Goal: Communication & Community: Answer question/provide support

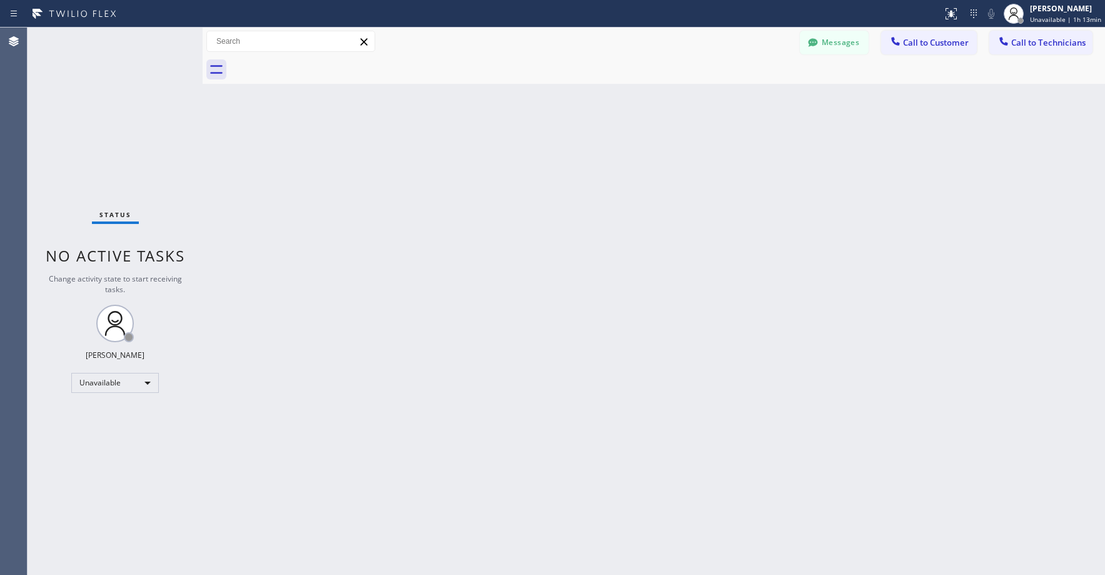
click at [83, 98] on div "Status No active tasks Change activity state to start receiving tasks. [PERSON_…" at bounding box center [115, 301] width 175 height 547
drag, startPoint x: 107, startPoint y: 101, endPoint x: 110, endPoint y: 368, distance: 267.0
click at [107, 103] on div "Status No active tasks Change activity state to start receiving tasks. [PERSON_…" at bounding box center [115, 301] width 175 height 547
click at [79, 126] on div "Status No active tasks Change activity state to start receiving tasks. [PERSON_…" at bounding box center [115, 301] width 175 height 547
drag, startPoint x: 116, startPoint y: 113, endPoint x: 34, endPoint y: 430, distance: 327.0
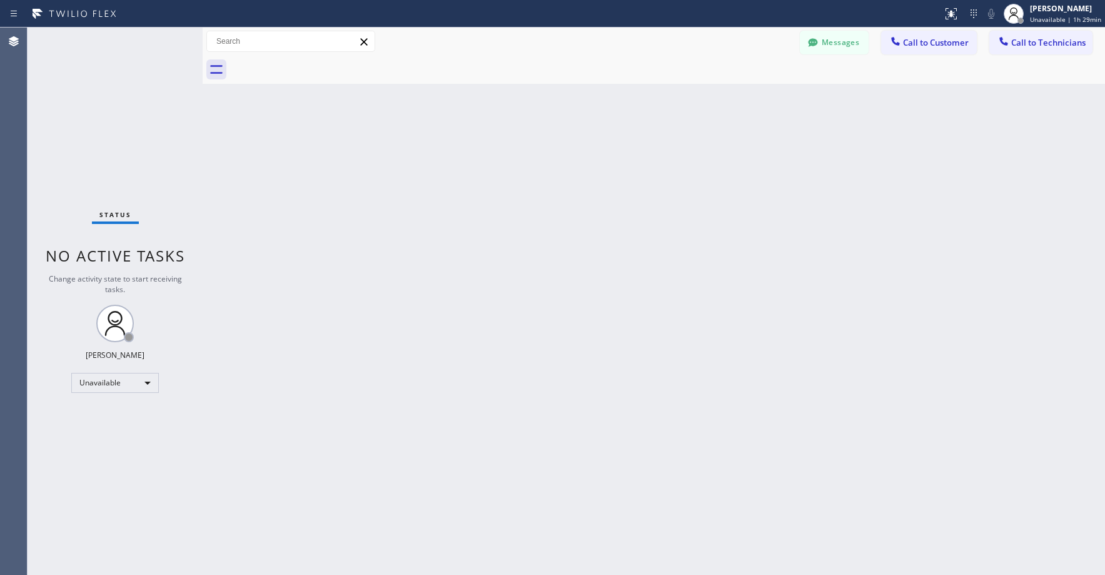
click at [116, 118] on div "Status No active tasks Change activity state to start receiving tasks. [PERSON_…" at bounding box center [115, 301] width 175 height 547
click at [121, 106] on div "Status No active tasks Change activity state to start receiving tasks. [PERSON_…" at bounding box center [115, 301] width 175 height 547
click at [131, 151] on div "Status No active tasks Change activity state to start receiving tasks. [PERSON_…" at bounding box center [115, 301] width 175 height 547
click at [119, 100] on div "Status No active tasks Change activity state to start receiving tasks. [PERSON_…" at bounding box center [115, 301] width 175 height 547
click at [168, 121] on div "Status No active tasks Change activity state to start receiving tasks. [PERSON_…" at bounding box center [115, 301] width 175 height 547
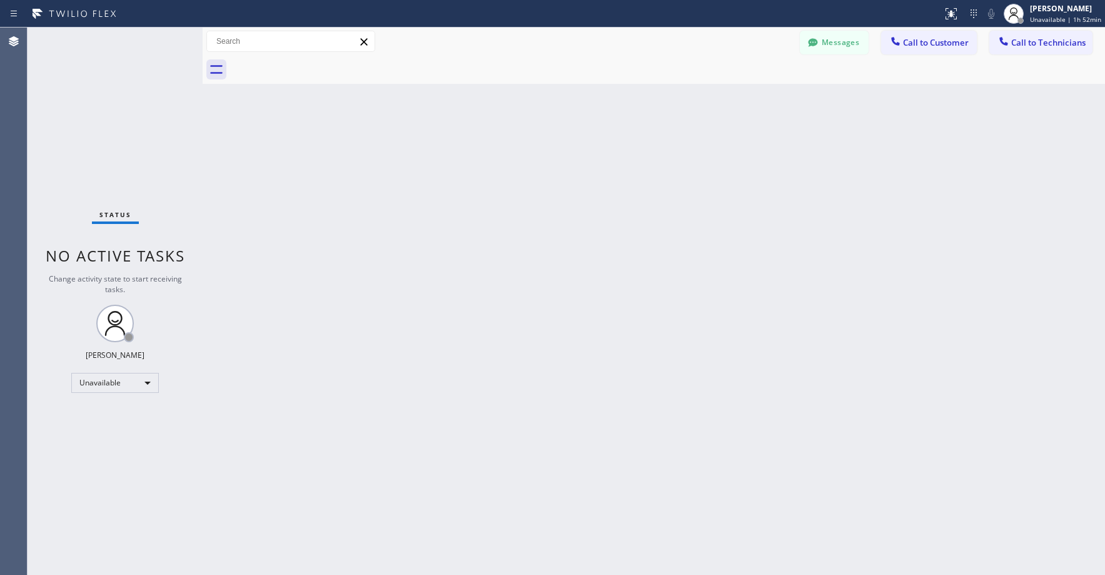
click at [106, 123] on div "Status No active tasks Change activity state to start receiving tasks. [PERSON_…" at bounding box center [115, 301] width 175 height 547
click at [94, 102] on div "Status No active tasks Change activity state to start receiving tasks. [PERSON_…" at bounding box center [115, 301] width 175 height 547
click at [844, 39] on button "Messages" at bounding box center [834, 43] width 69 height 24
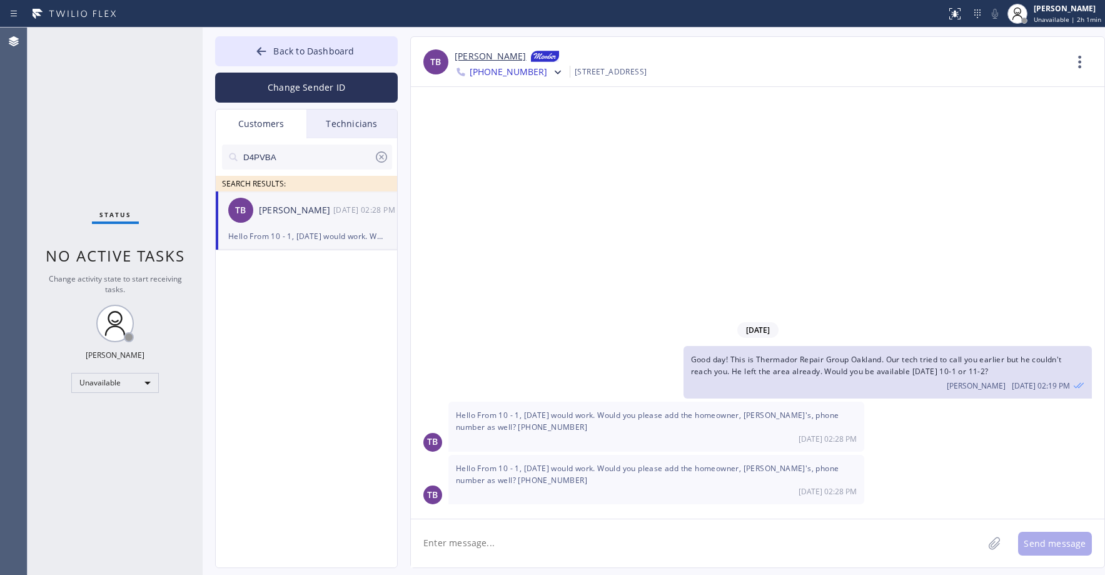
click at [276, 123] on div "Customers" at bounding box center [261, 123] width 91 height 29
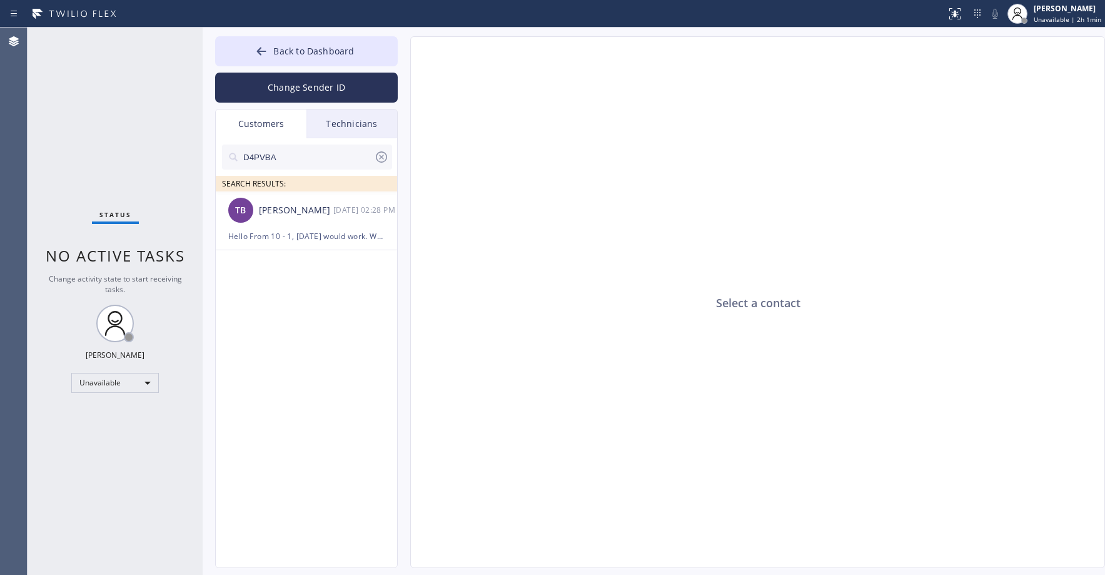
click at [378, 154] on icon at bounding box center [381, 156] width 15 height 15
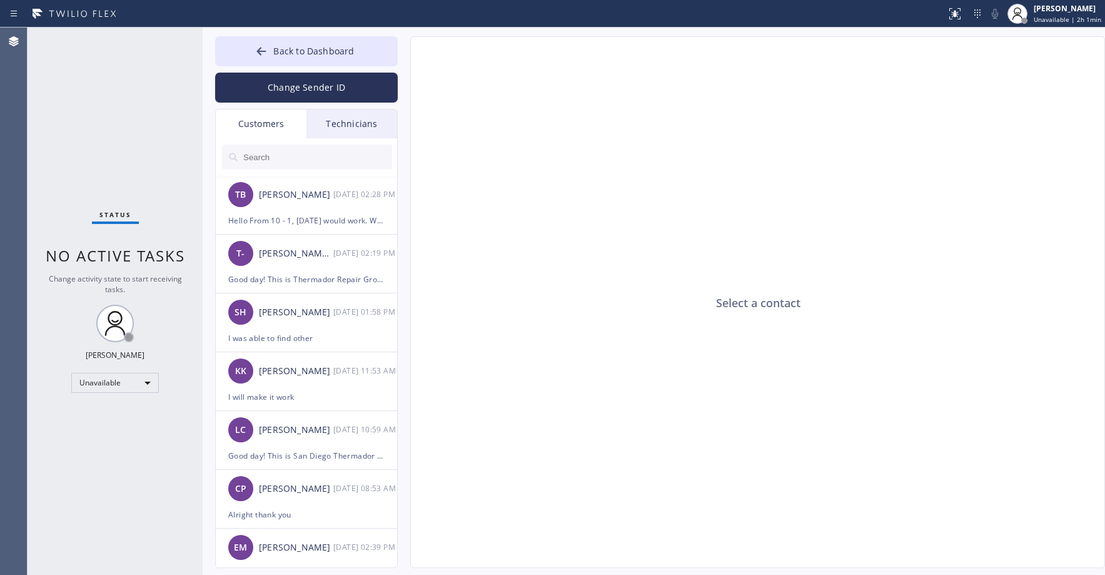
click at [301, 165] on input "text" at bounding box center [317, 156] width 150 height 25
paste input "7GR76F"
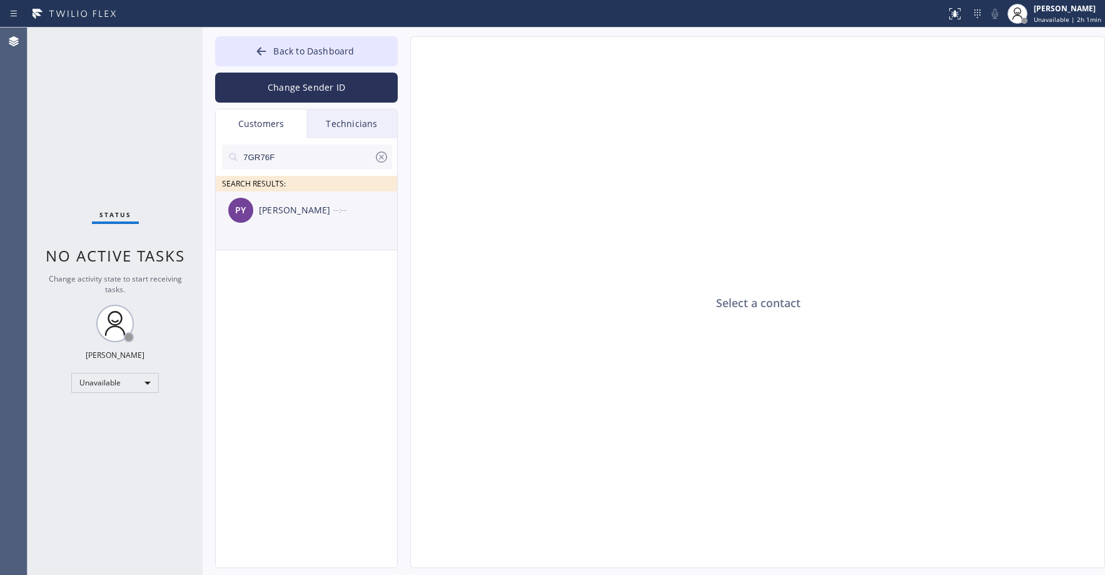
type input "7GR76F"
click at [286, 228] on div "[PERSON_NAME] --:--" at bounding box center [307, 210] width 183 height 38
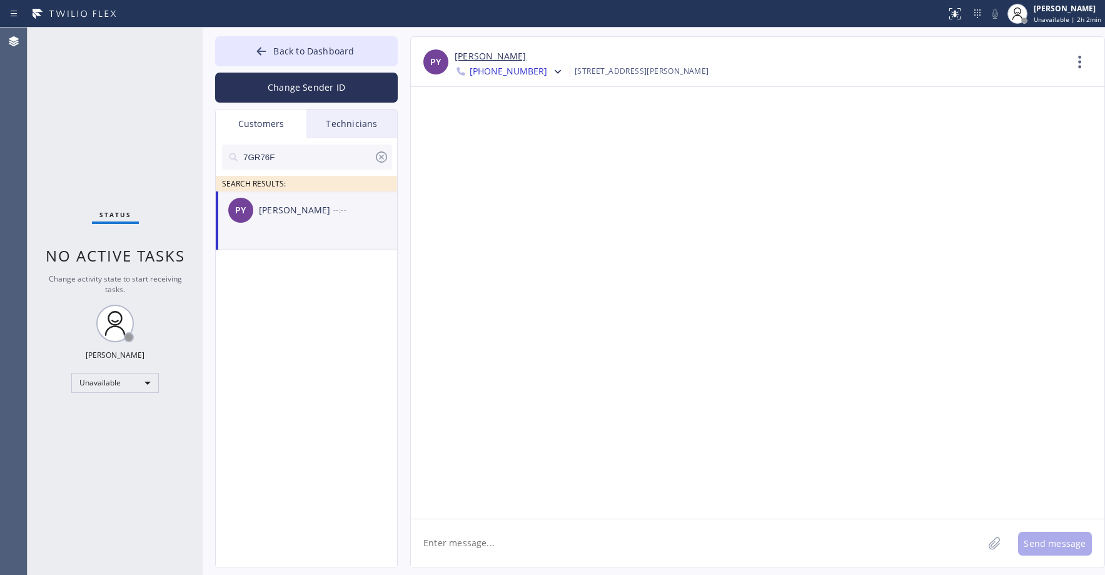
click at [470, 551] on textarea at bounding box center [697, 543] width 572 height 48
paste textarea "All Appliance Repair [GEOGRAPHIC_DATA]"
type textarea "Good day! This is All Appliance Repair [GEOGRAPHIC_DATA]. Unfortunately our tec…"
click at [1063, 540] on button "Send message" at bounding box center [1055, 544] width 74 height 24
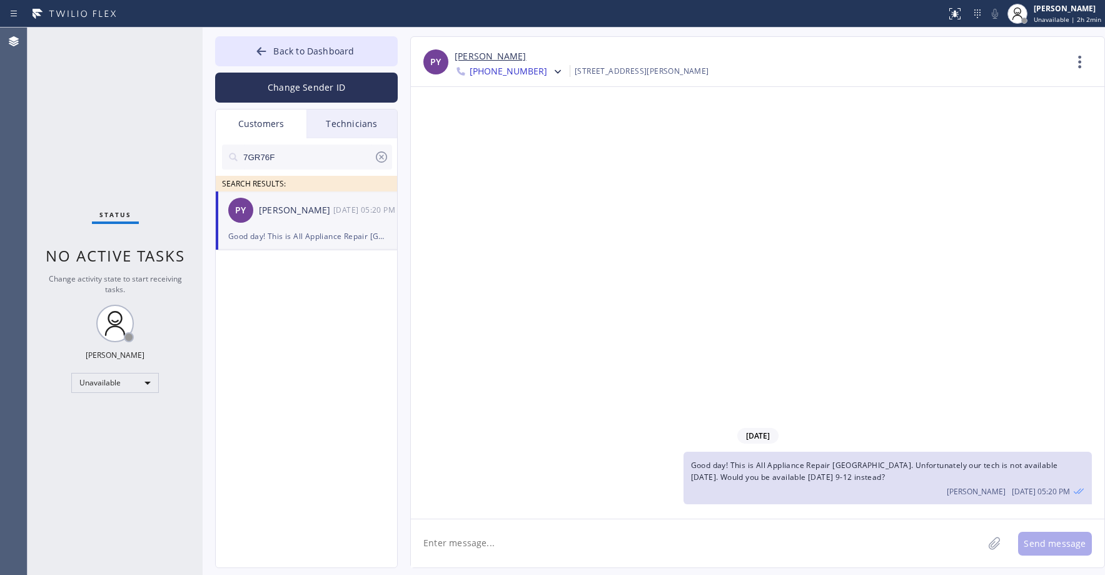
click at [381, 163] on icon at bounding box center [381, 156] width 15 height 15
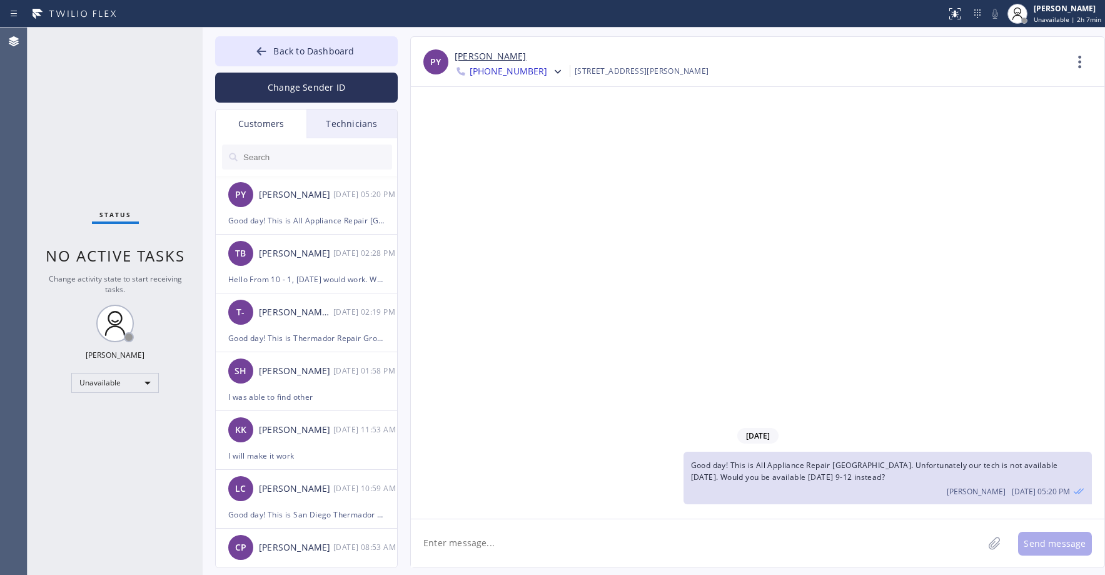
click at [118, 104] on div "Status No active tasks Change activity state to start receiving tasks. [PERSON_…" at bounding box center [115, 301] width 175 height 547
drag, startPoint x: 585, startPoint y: 267, endPoint x: 453, endPoint y: 229, distance: 137.9
click at [581, 267] on div "[DATE] Good day! This is All Appliance Repair [GEOGRAPHIC_DATA]. Unfortunately …" at bounding box center [757, 302] width 693 height 431
click at [318, 263] on div "TB [PERSON_NAME] [DATE] 02:28 PM" at bounding box center [307, 253] width 183 height 38
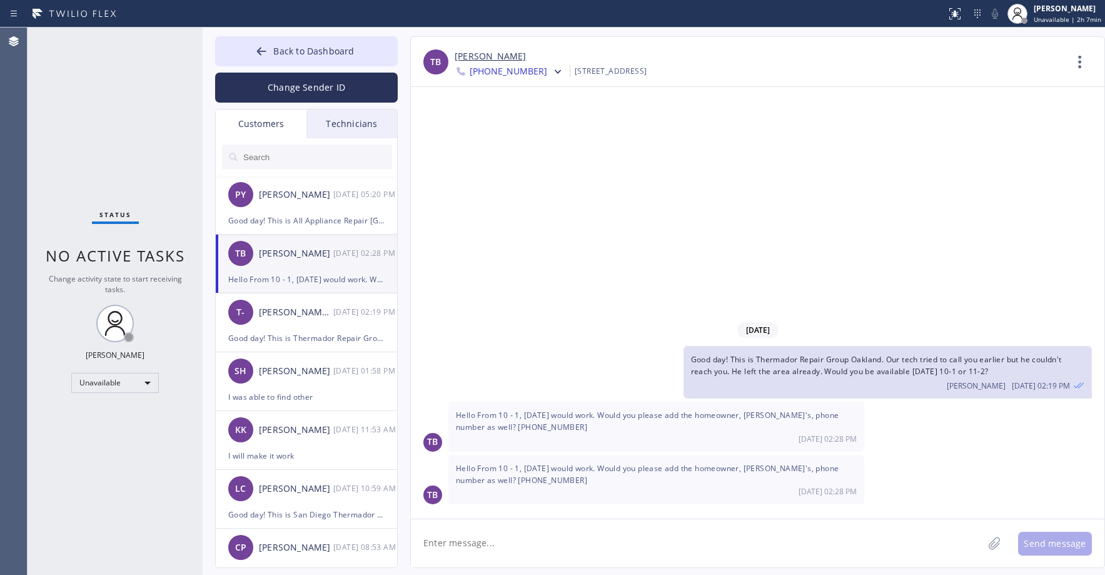
click at [481, 52] on link "[PERSON_NAME]" at bounding box center [490, 56] width 71 height 14
click at [93, 102] on div "Status No active tasks Change activity state to start receiving tasks. [PERSON_…" at bounding box center [115, 301] width 175 height 547
drag, startPoint x: 547, startPoint y: 481, endPoint x: 488, endPoint y: 484, distance: 59.5
click at [488, 484] on div "Hello From 10 - 1, [DATE] would work. Would you please add the homeowner, [PERS…" at bounding box center [656, 479] width 416 height 49
copy span "[PHONE_NUMBER]"
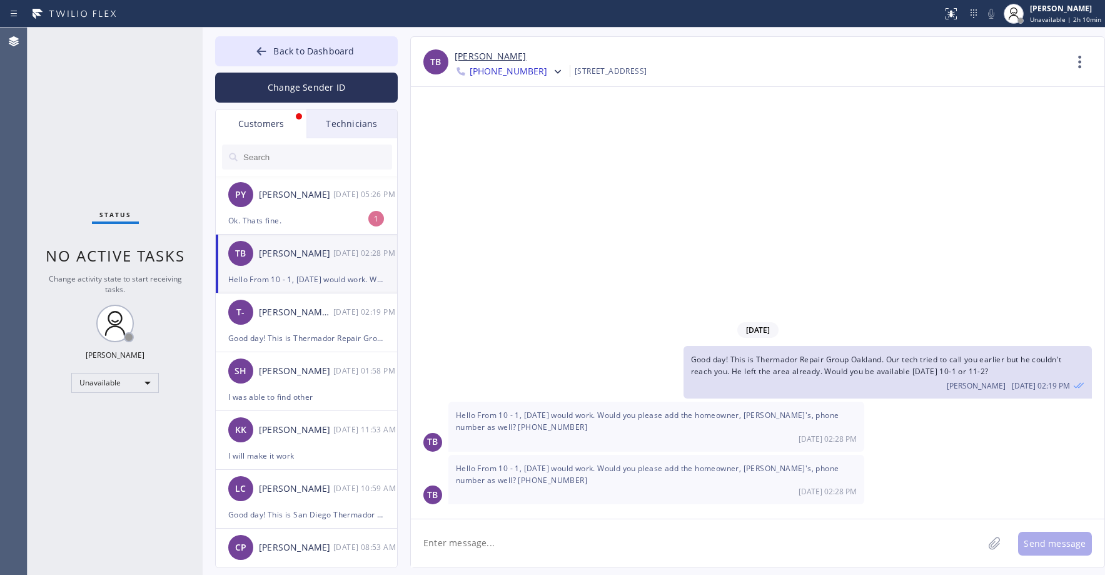
click at [151, 131] on div "Status No active tasks Change activity state to start receiving tasks. [PERSON_…" at bounding box center [115, 301] width 175 height 547
click at [293, 201] on div "[PERSON_NAME]" at bounding box center [296, 195] width 74 height 14
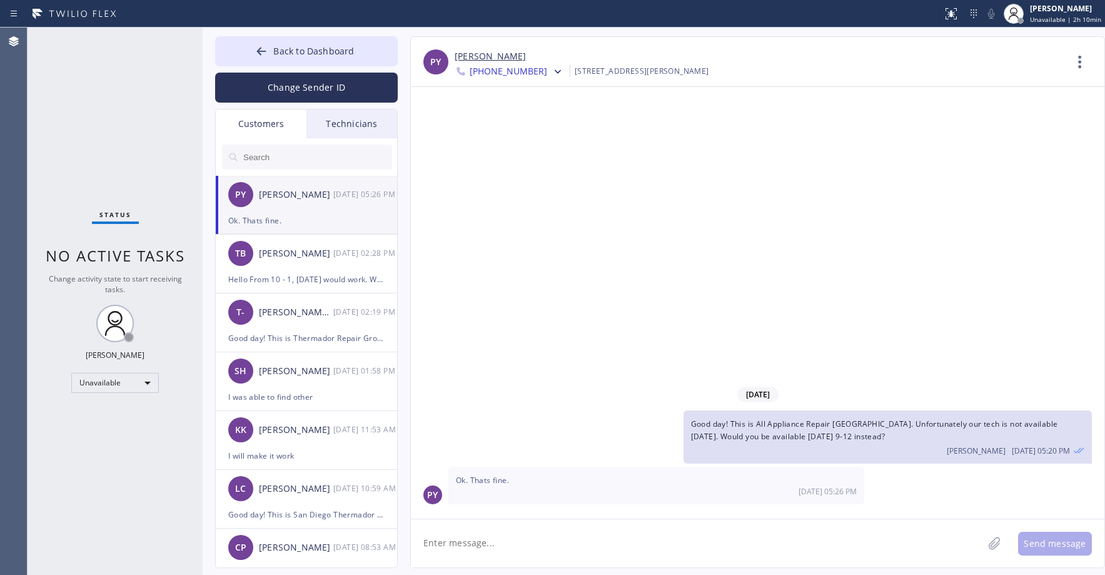
click at [125, 125] on div "Status No active tasks Change activity state to start receiving tasks. [PERSON_…" at bounding box center [115, 301] width 175 height 547
click at [284, 56] on span "Back to Dashboard" at bounding box center [313, 51] width 81 height 12
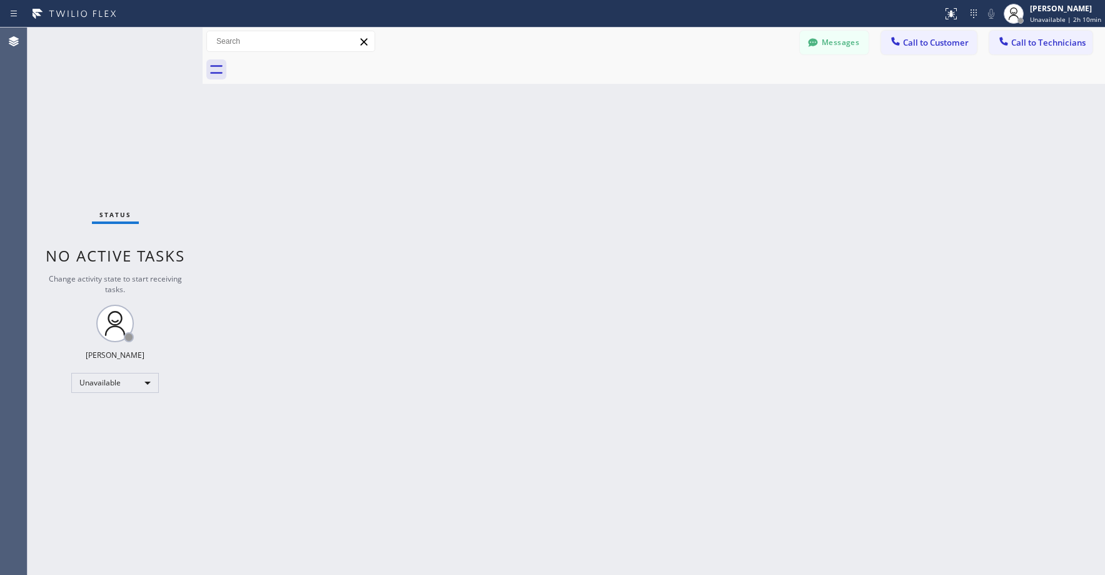
click at [138, 113] on div "Status No active tasks Change activity state to start receiving tasks. [PERSON_…" at bounding box center [115, 301] width 175 height 547
click at [83, 96] on div "Status No active tasks Change activity state to start receiving tasks. [PERSON_…" at bounding box center [115, 301] width 175 height 547
drag, startPoint x: 118, startPoint y: 109, endPoint x: 116, endPoint y: 168, distance: 58.8
click at [118, 109] on div "Status No active tasks Change activity state to start receiving tasks. [PERSON_…" at bounding box center [115, 301] width 175 height 547
click at [156, 147] on div "Status No active tasks Change activity state to start receiving tasks. [PERSON_…" at bounding box center [115, 301] width 175 height 547
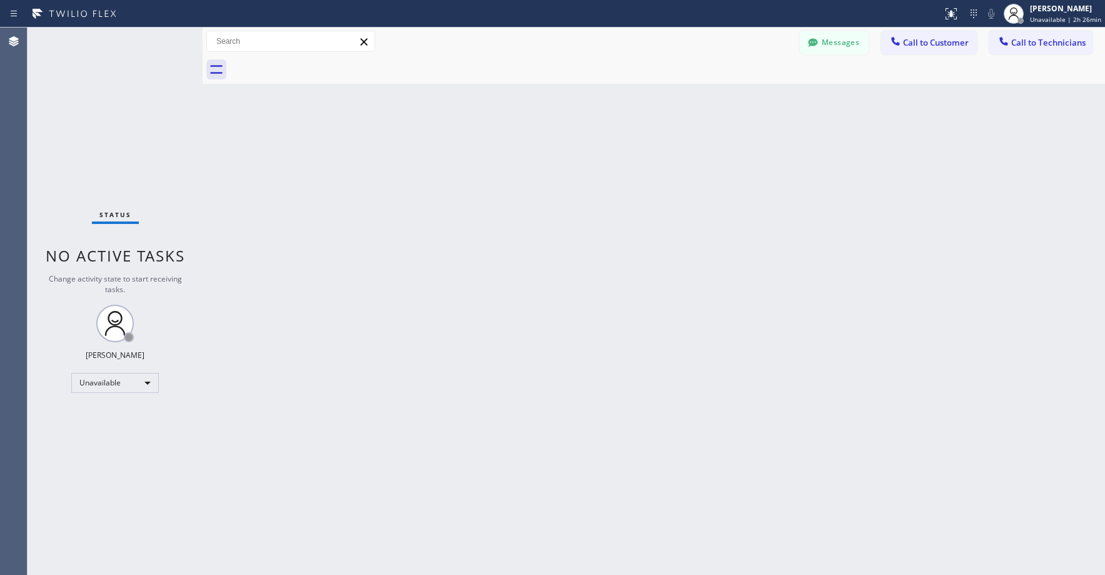
click at [107, 79] on div "Status No active tasks Change activity state to start receiving tasks. [PERSON_…" at bounding box center [115, 301] width 175 height 547
drag, startPoint x: 86, startPoint y: 90, endPoint x: 144, endPoint y: 333, distance: 250.1
click at [86, 91] on div "Status No active tasks Change activity state to start receiving tasks. [PERSON_…" at bounding box center [115, 301] width 175 height 547
click at [113, 388] on div "Unavailable" at bounding box center [115, 383] width 88 height 20
click at [101, 401] on li "Offline" at bounding box center [114, 400] width 85 height 15
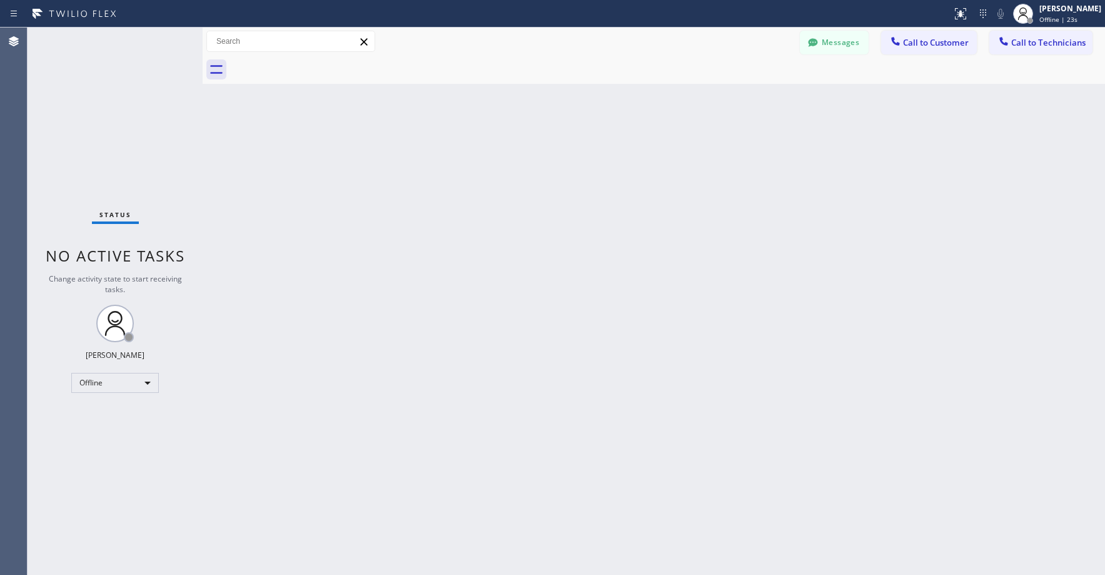
drag, startPoint x: 96, startPoint y: 88, endPoint x: 107, endPoint y: 150, distance: 63.5
click at [96, 89] on div "Status No active tasks Change activity state to start receiving tasks. [PERSON_…" at bounding box center [115, 301] width 175 height 547
click at [1073, 13] on div "[PERSON_NAME]" at bounding box center [1070, 8] width 62 height 11
drag, startPoint x: 1006, startPoint y: 125, endPoint x: 959, endPoint y: 139, distance: 49.1
click at [1006, 125] on span "Log out" at bounding box center [1000, 121] width 26 height 11
